Goal: Task Accomplishment & Management: Manage account settings

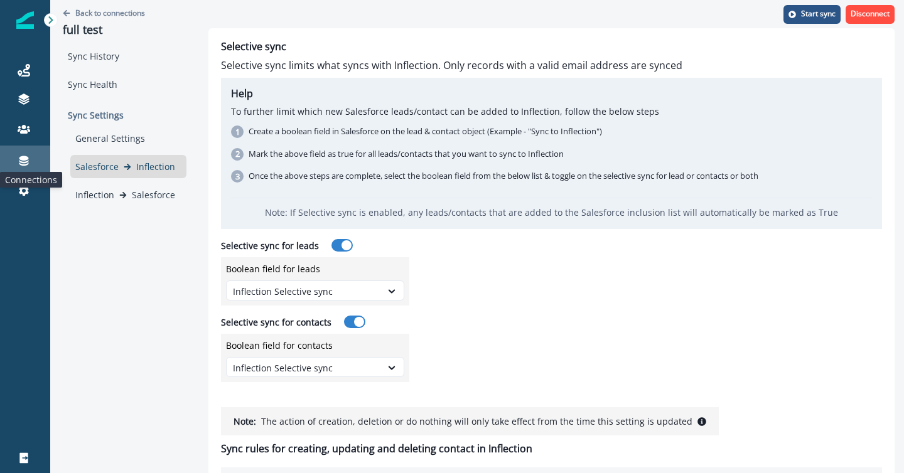
click at [22, 158] on icon at bounding box center [23, 161] width 9 height 10
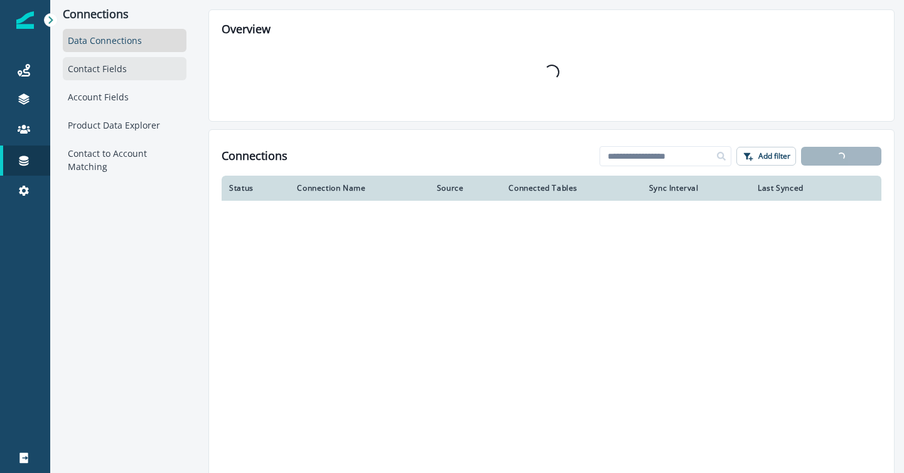
click at [97, 67] on div "Contact Fields" at bounding box center [125, 68] width 124 height 23
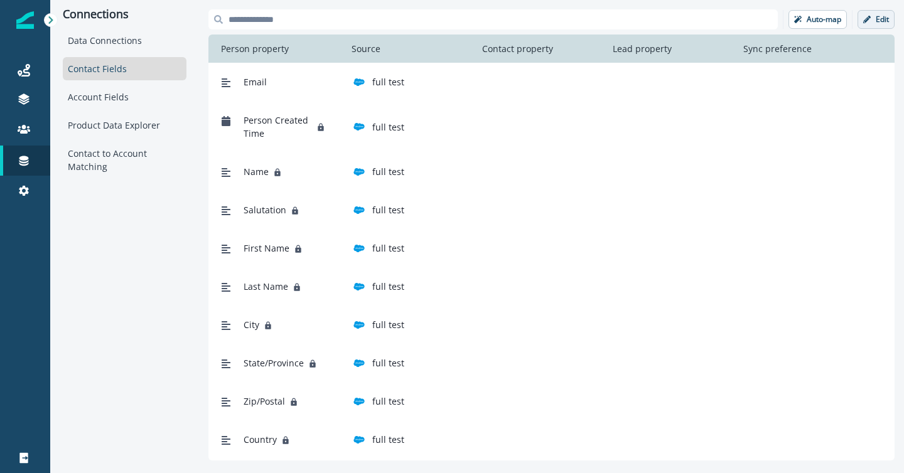
click at [877, 15] on p "Edit" at bounding box center [882, 19] width 13 height 9
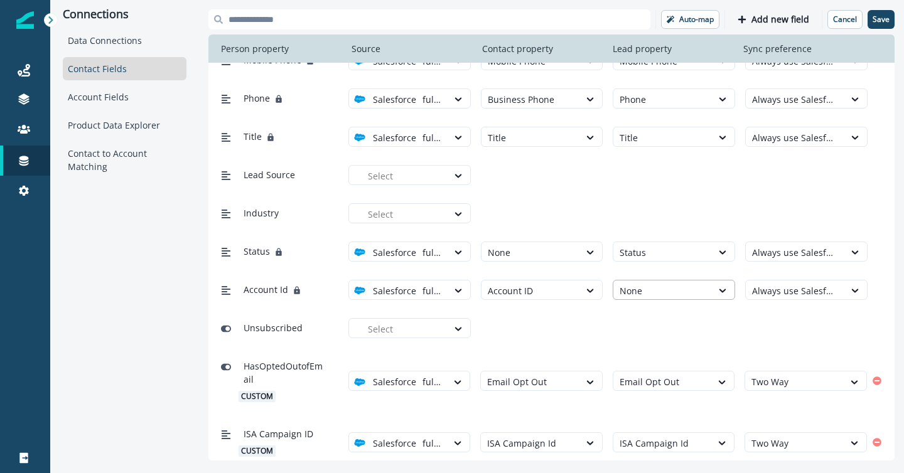
scroll to position [427, 0]
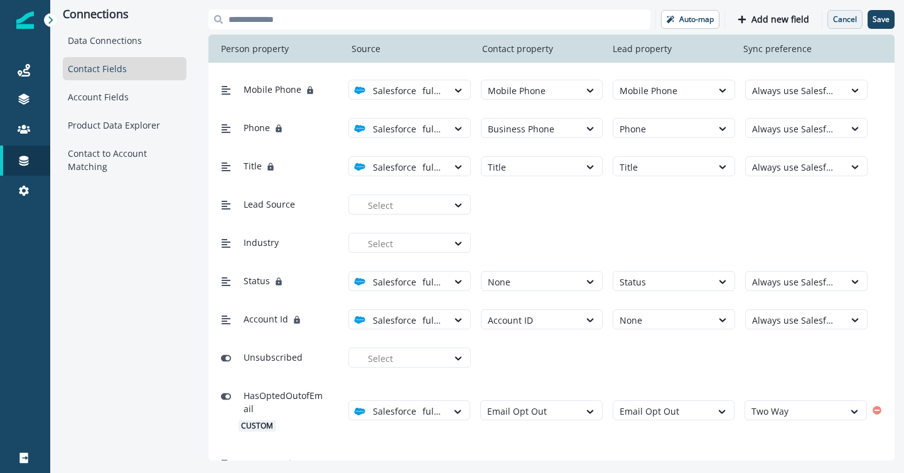
click at [836, 21] on p "Cancel" at bounding box center [845, 19] width 24 height 9
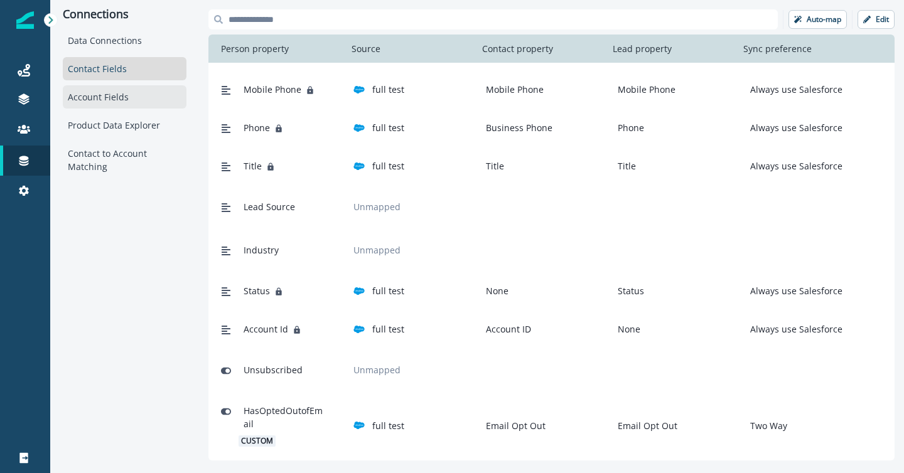
click at [100, 95] on div "Account Fields" at bounding box center [125, 96] width 124 height 23
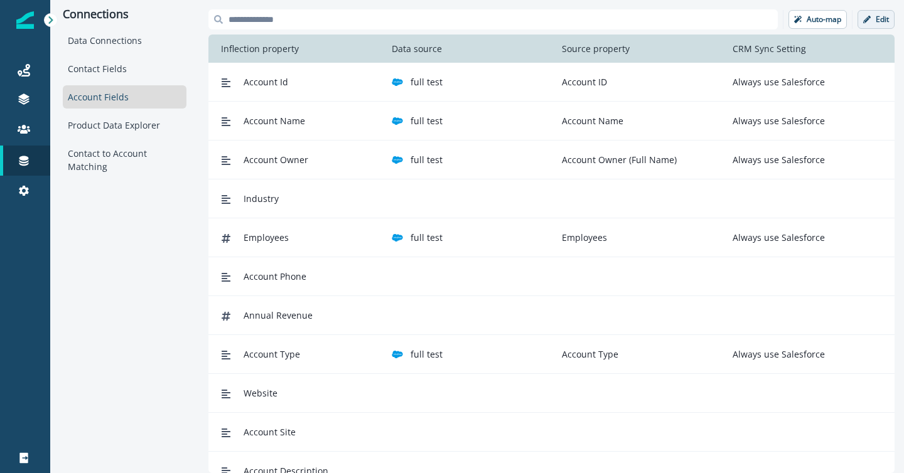
click at [869, 22] on icon "button" at bounding box center [867, 20] width 8 height 8
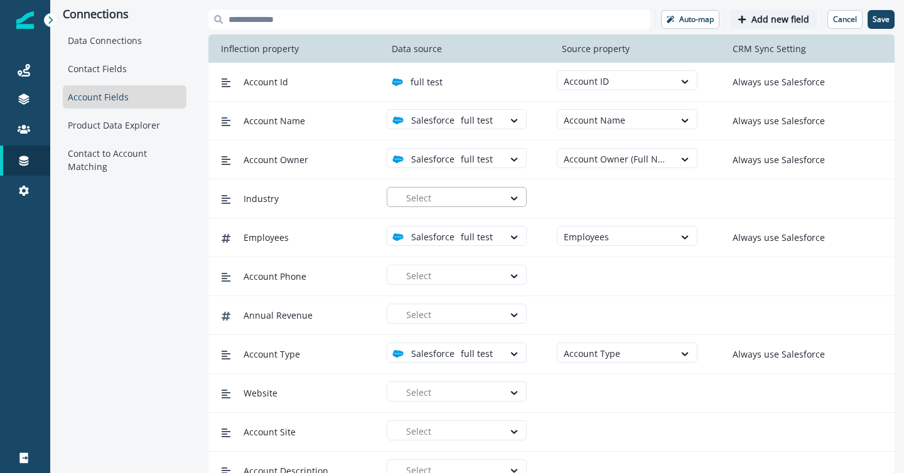
click at [497, 192] on div "Select" at bounding box center [452, 198] width 104 height 21
click at [477, 226] on div "full test" at bounding box center [461, 226] width 125 height 13
click at [644, 200] on div at bounding box center [616, 198] width 104 height 16
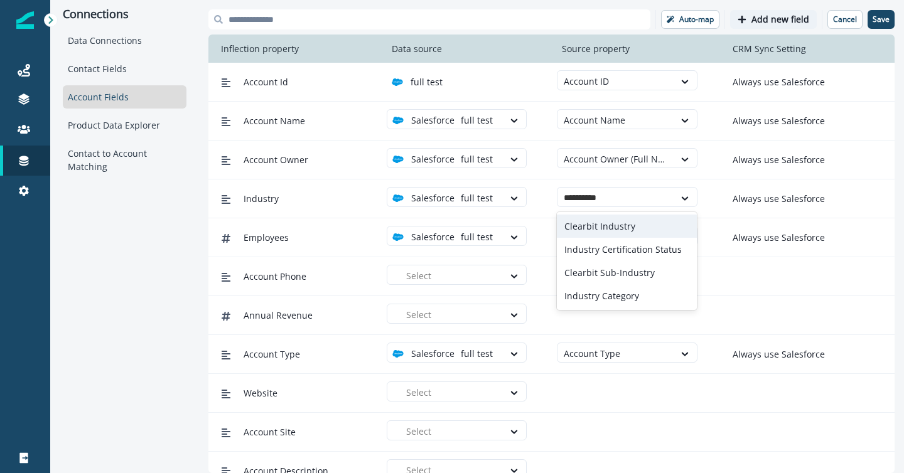
type input "**********"
click at [618, 230] on div "Industry Category" at bounding box center [627, 226] width 140 height 23
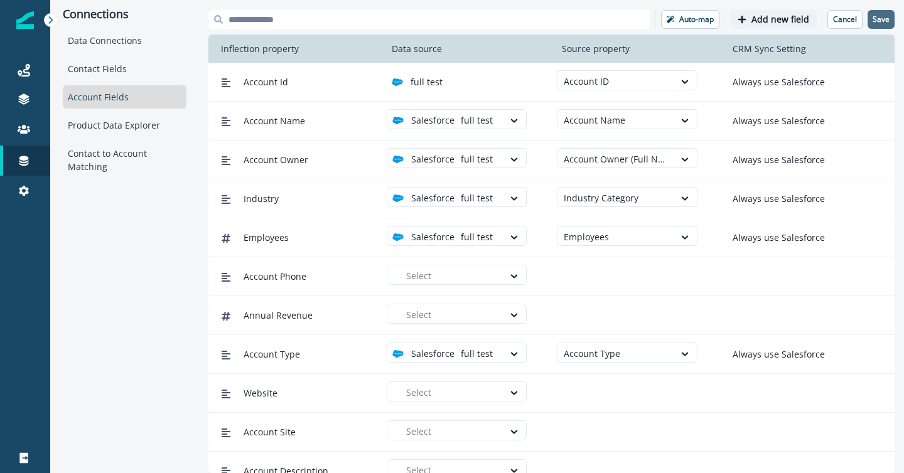
click at [878, 16] on p "Save" at bounding box center [881, 19] width 17 height 9
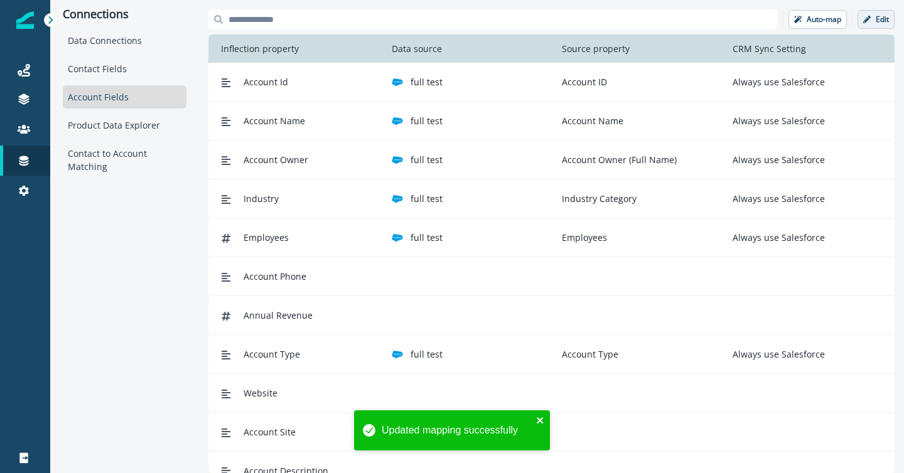
click at [537, 421] on icon "close" at bounding box center [540, 421] width 9 height 10
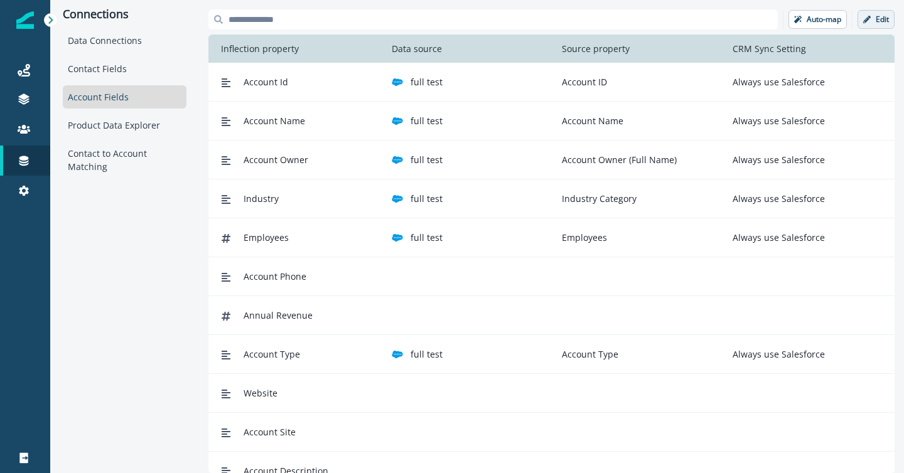
click at [575, 200] on p "Industry Category" at bounding box center [597, 198] width 80 height 13
copy p "Industry Category"
click at [22, 158] on icon at bounding box center [23, 161] width 9 height 10
click at [15, 163] on div "Connections" at bounding box center [25, 160] width 40 height 15
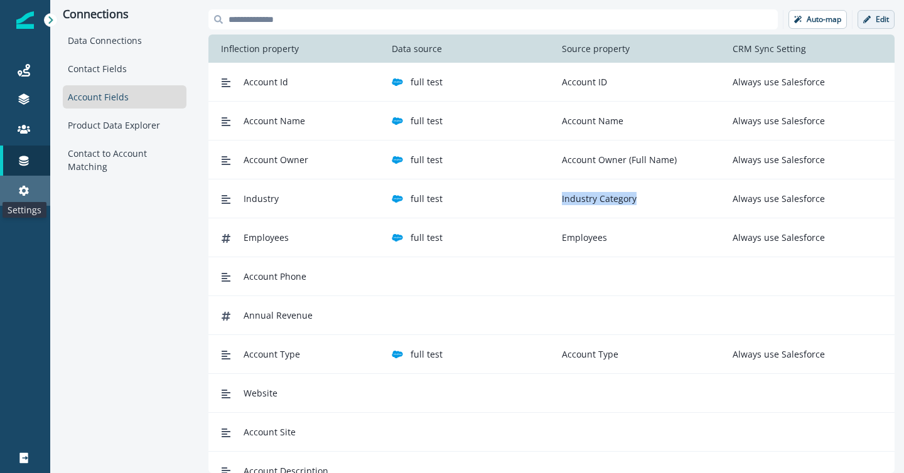
click at [24, 191] on icon at bounding box center [24, 191] width 13 height 13
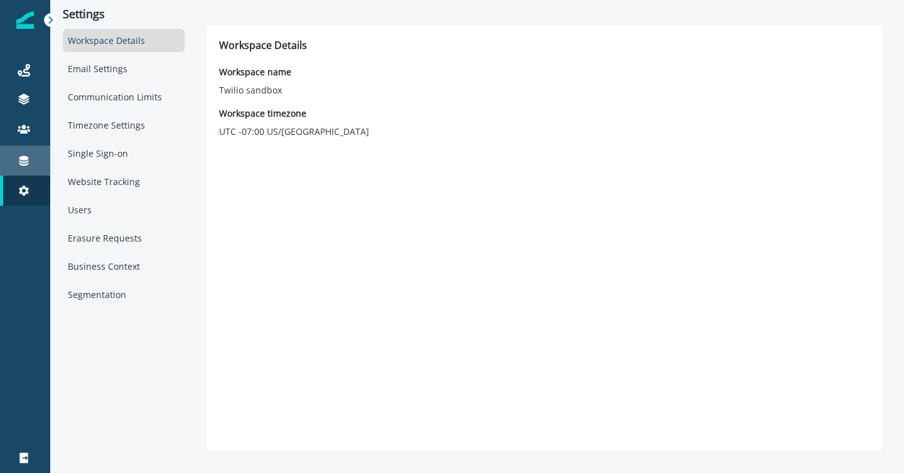
click at [24, 164] on icon at bounding box center [23, 161] width 9 height 10
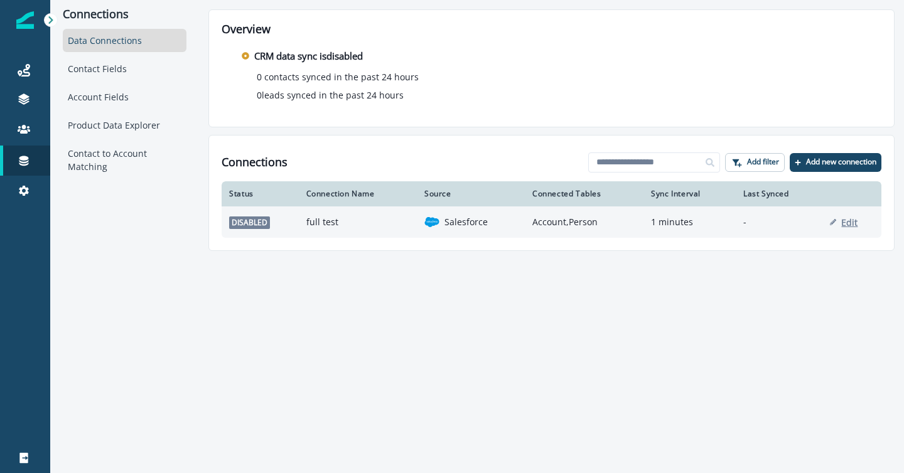
click at [852, 222] on p "Edit" at bounding box center [849, 223] width 16 height 12
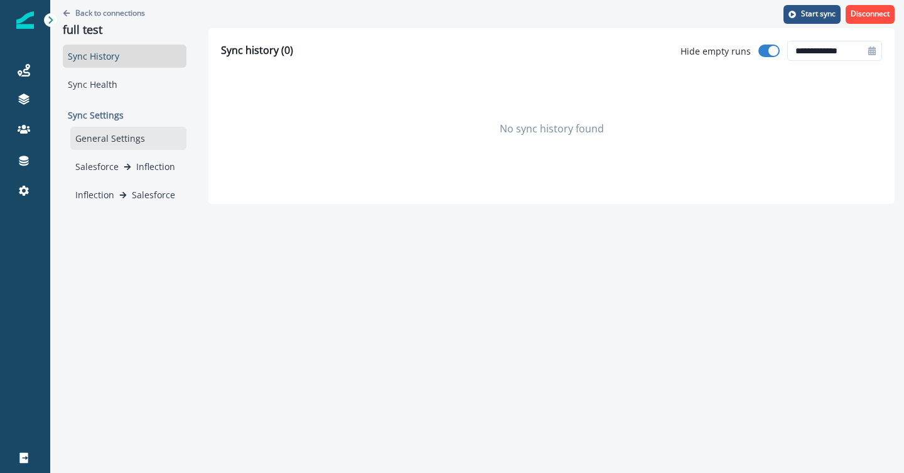
click at [116, 136] on div "General Settings" at bounding box center [128, 138] width 116 height 23
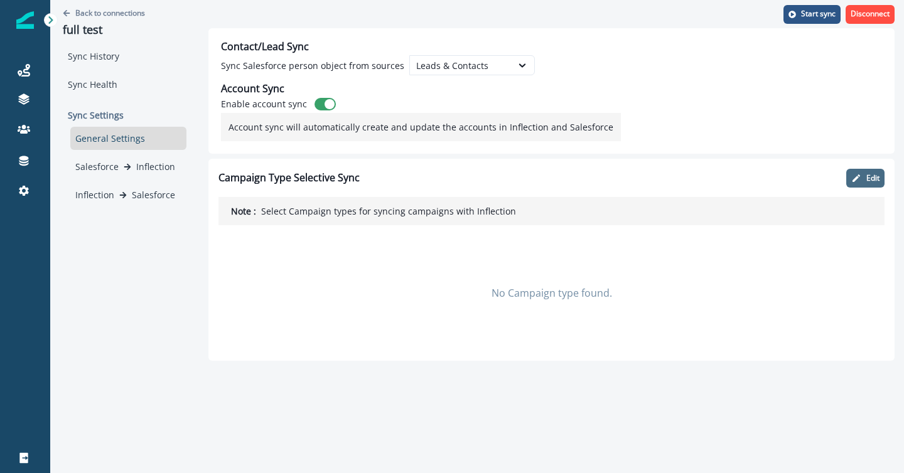
click at [880, 182] on button "Edit" at bounding box center [865, 178] width 38 height 19
click at [453, 207] on p "Select Campaign types for syncing campaigns with Inflection" at bounding box center [388, 211] width 255 height 13
click at [517, 311] on div "No Campaign type found." at bounding box center [552, 293] width 666 height 126
click at [104, 165] on p "Salesforce" at bounding box center [96, 166] width 43 height 13
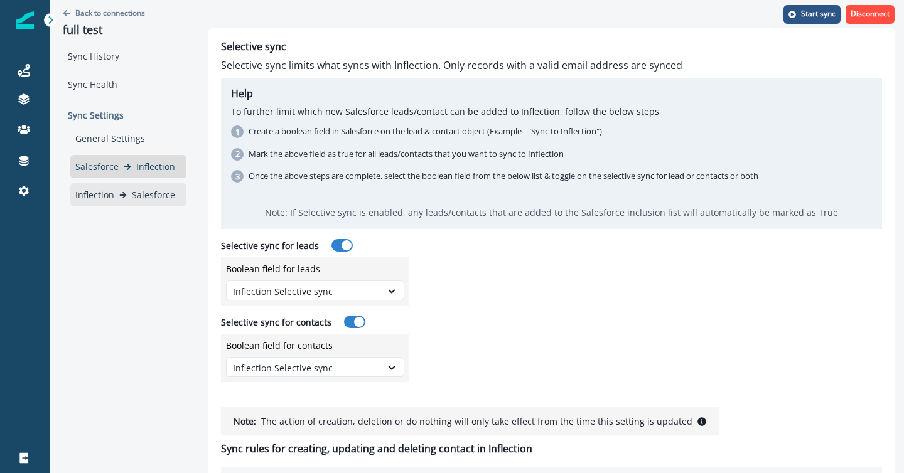
click at [139, 186] on div "Inflection Salesforce" at bounding box center [128, 194] width 116 height 23
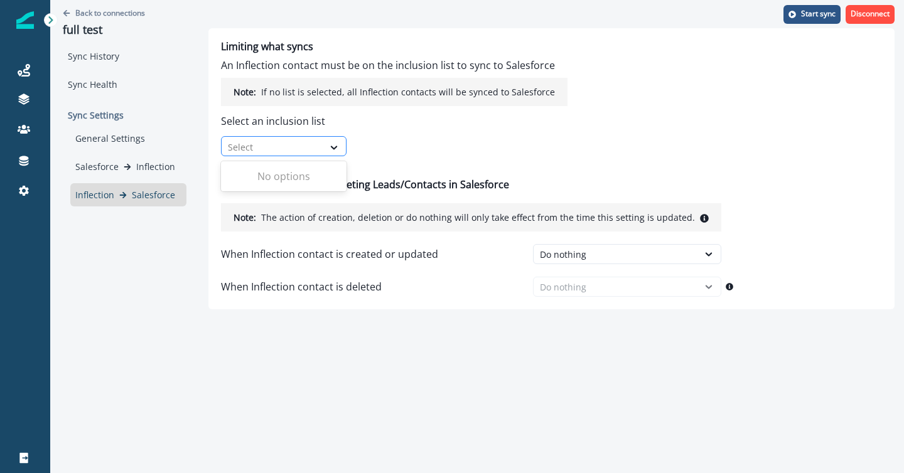
click at [293, 149] on div at bounding box center [272, 147] width 89 height 16
click at [462, 138] on div "Limiting what syncs An Inflection contact must be on the inclusion list to sync…" at bounding box center [394, 99] width 347 height 116
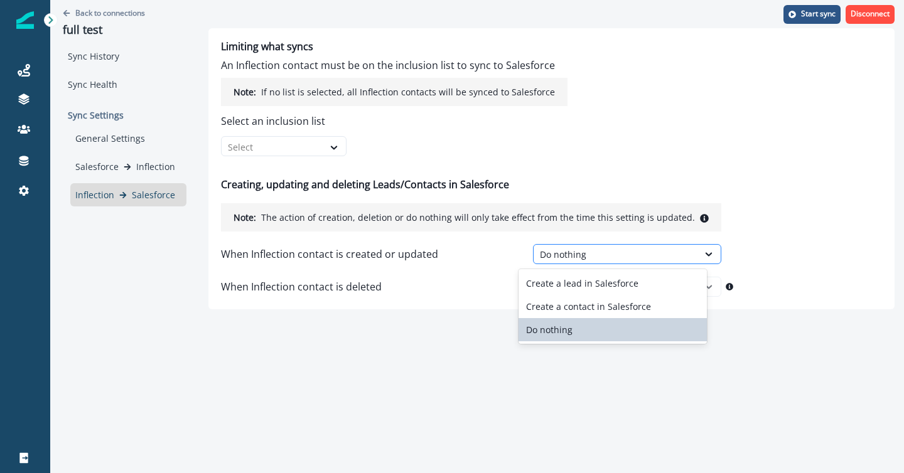
click at [573, 252] on div "Do nothing" at bounding box center [616, 254] width 152 height 13
click at [563, 168] on div "Limiting what syncs An Inflection contact must be on the inclusion list to sync…" at bounding box center [551, 168] width 686 height 281
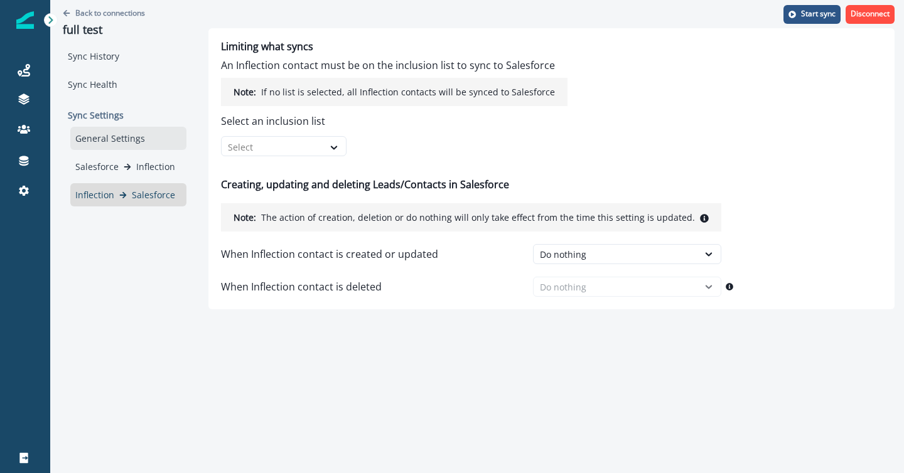
click at [110, 135] on div "General Settings" at bounding box center [128, 138] width 116 height 23
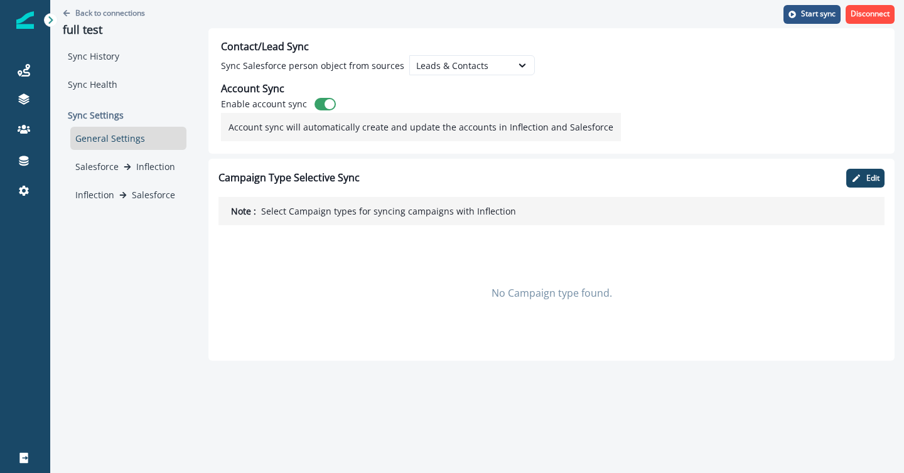
click at [554, 298] on div "No Campaign type found." at bounding box center [552, 293] width 666 height 126
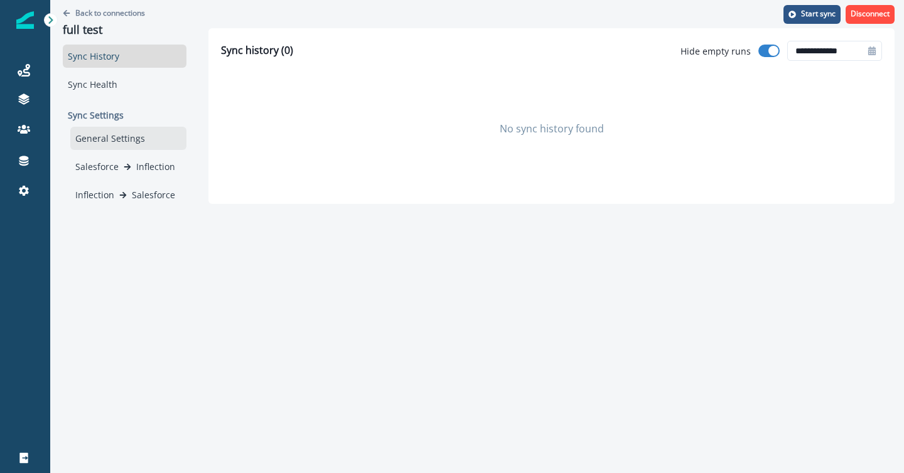
click at [109, 141] on div "General Settings" at bounding box center [128, 138] width 116 height 23
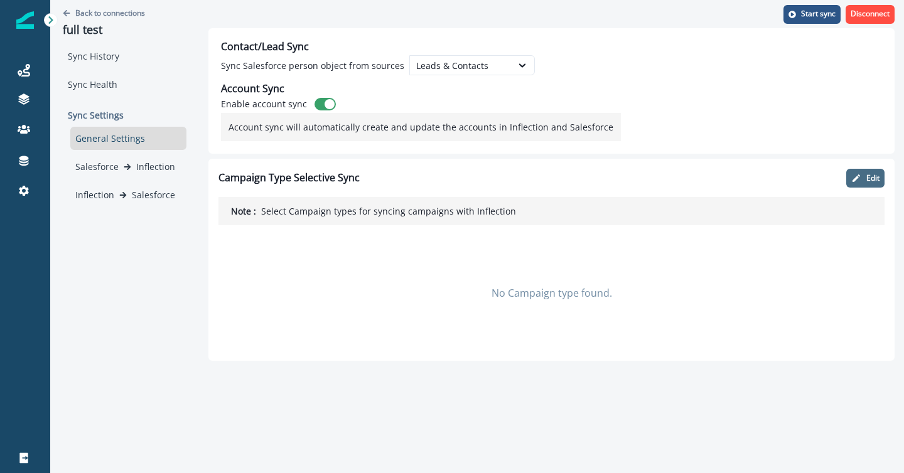
click at [858, 180] on icon "button" at bounding box center [856, 178] width 10 height 10
click at [801, 179] on icon "button" at bounding box center [798, 178] width 8 height 8
click at [242, 183] on h1 "Campaign Type Selective Sync" at bounding box center [289, 178] width 141 height 12
copy h1 "Campaign Type Selective Sync"
